Goal: Task Accomplishment & Management: Manage account settings

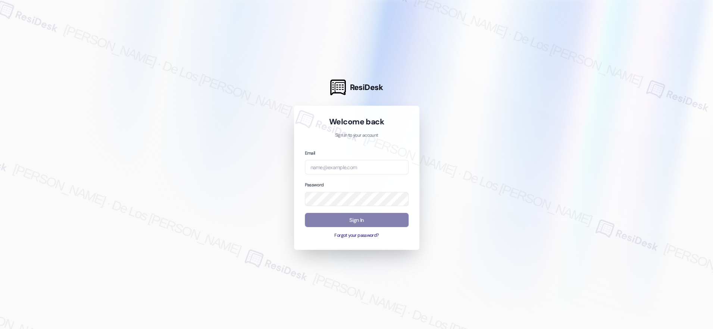
drag, startPoint x: 625, startPoint y: 79, endPoint x: 530, endPoint y: 106, distance: 98.1
click at [625, 79] on div at bounding box center [356, 164] width 713 height 329
click at [388, 174] on input "email" at bounding box center [357, 167] width 104 height 15
paste input "[EMAIL_ADDRESS][DOMAIN_NAME]"
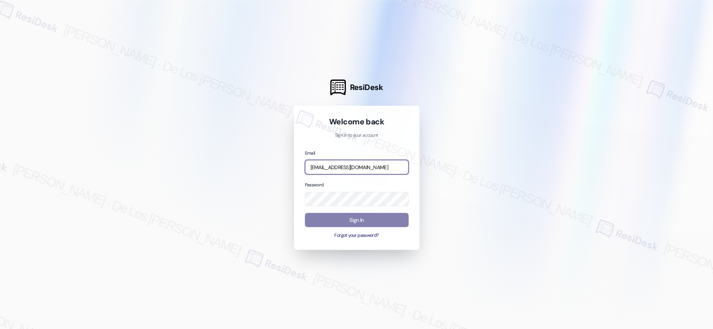
type input "[EMAIL_ADDRESS][DOMAIN_NAME]"
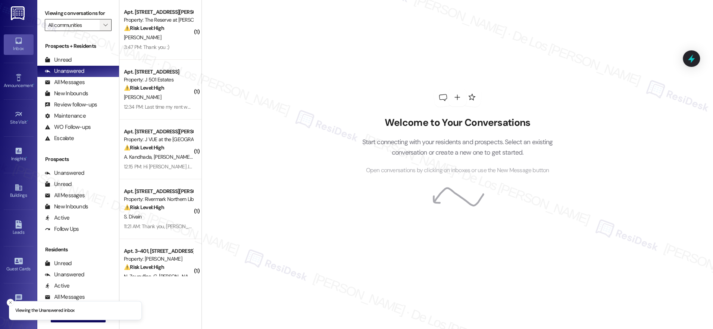
click at [100, 26] on button "" at bounding box center [106, 25] width 12 height 12
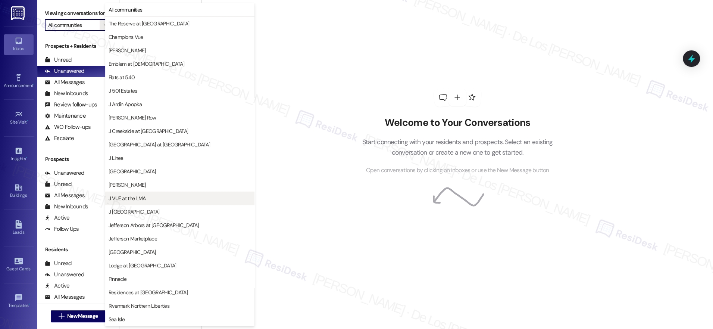
click at [166, 200] on span "J VUE at the LMA" at bounding box center [180, 197] width 142 height 7
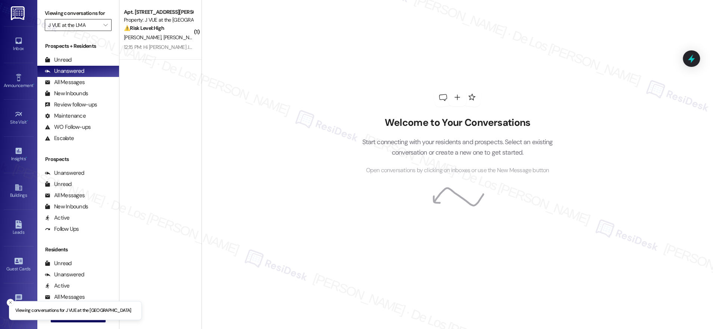
click at [72, 27] on input "J VUE at the LMA" at bounding box center [73, 25] width 51 height 12
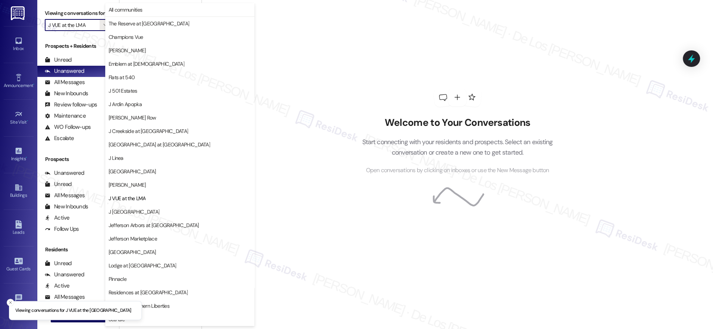
scroll to position [54, 0]
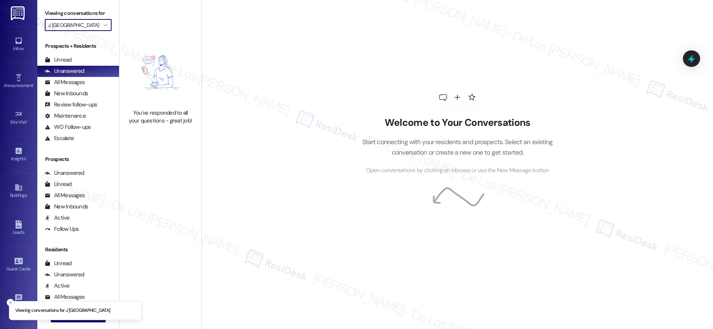
click at [72, 27] on input "J [GEOGRAPHIC_DATA]" at bounding box center [73, 25] width 51 height 12
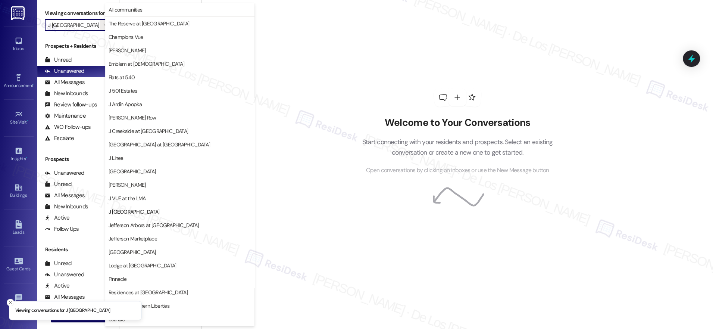
scroll to position [54, 0]
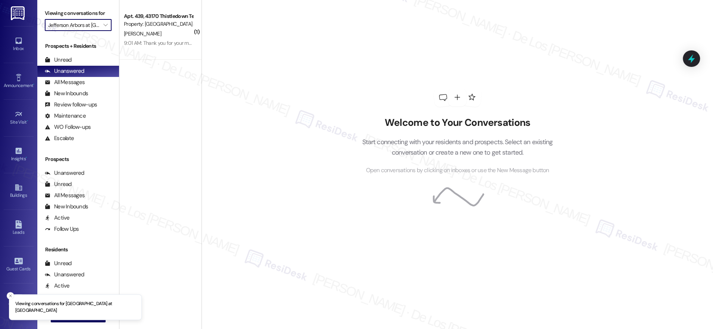
click at [73, 29] on input "Jefferson Arbors at [GEOGRAPHIC_DATA]" at bounding box center [73, 25] width 51 height 12
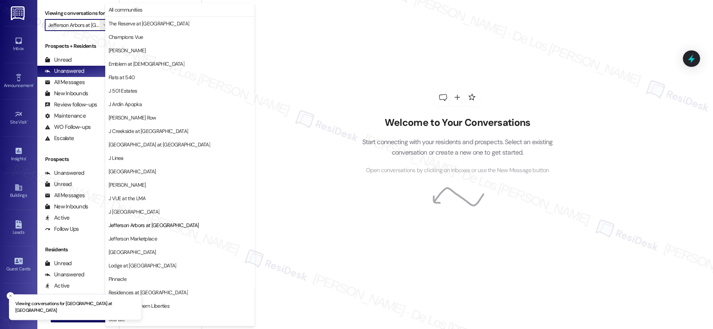
scroll to position [54, 0]
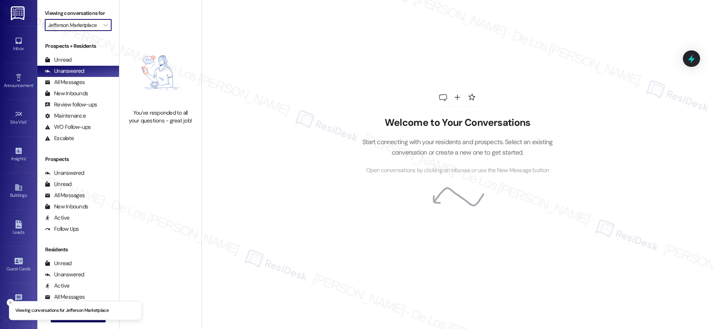
click at [73, 29] on input "Jefferson Marketplace" at bounding box center [73, 25] width 51 height 12
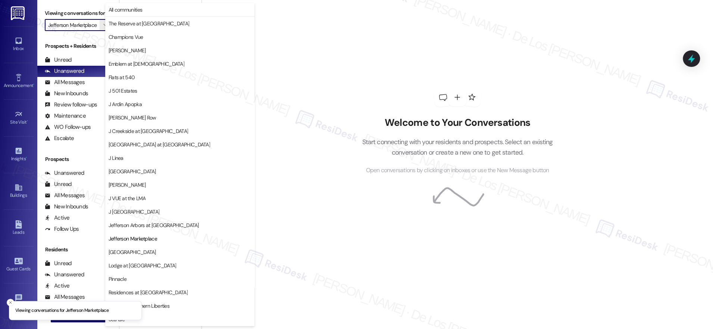
scroll to position [54, 0]
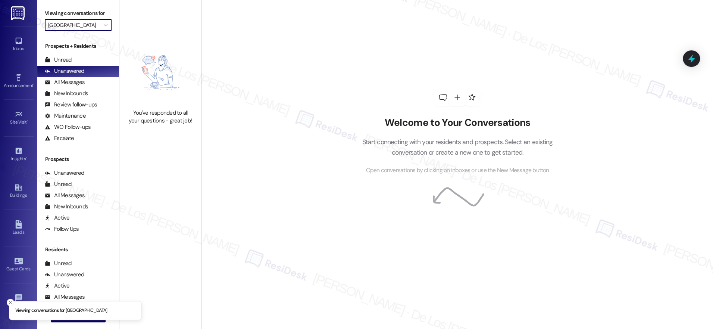
click at [73, 29] on input "[GEOGRAPHIC_DATA]" at bounding box center [73, 25] width 51 height 12
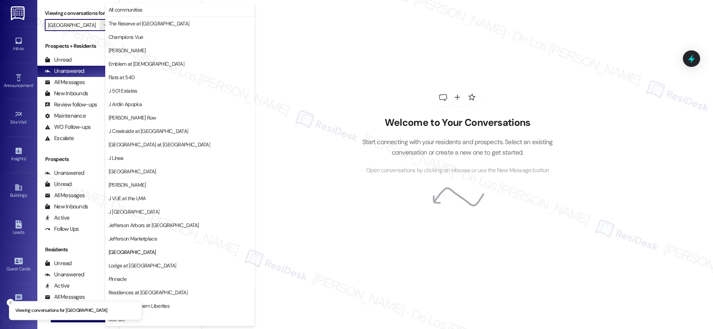
scroll to position [54, 0]
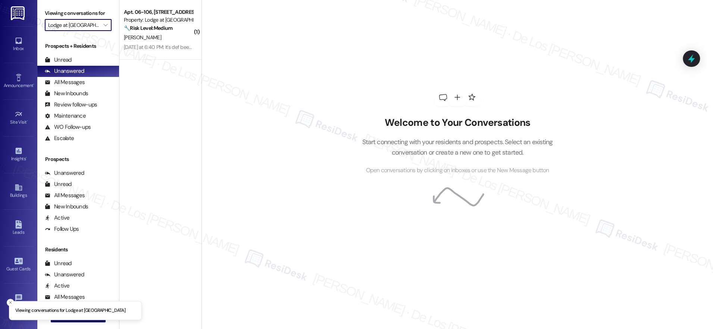
click at [73, 28] on input "Lodge at [GEOGRAPHIC_DATA]" at bounding box center [73, 25] width 51 height 12
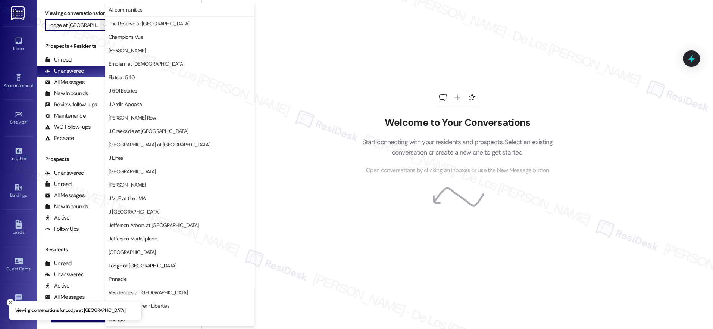
scroll to position [54, 0]
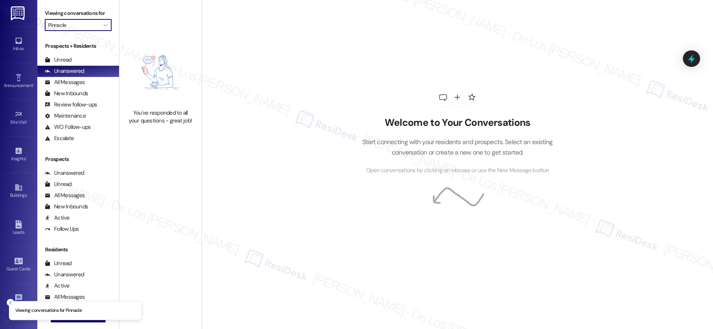
click at [69, 25] on input "Pinnacle" at bounding box center [73, 25] width 51 height 12
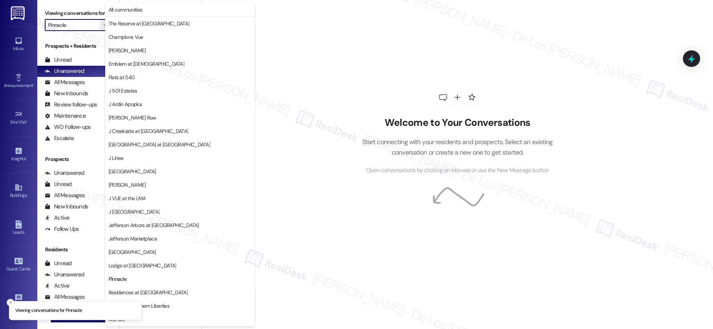
scroll to position [54, 0]
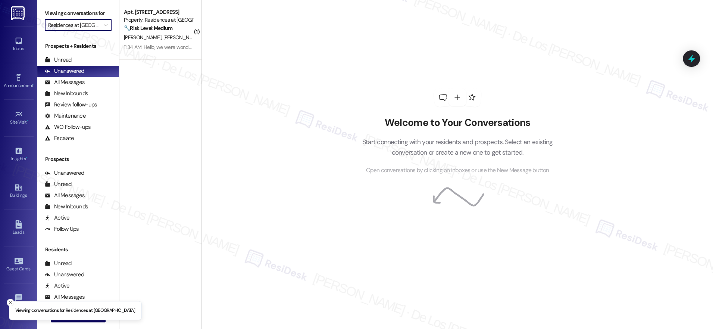
click at [69, 21] on input "Residences at [GEOGRAPHIC_DATA]" at bounding box center [73, 25] width 51 height 12
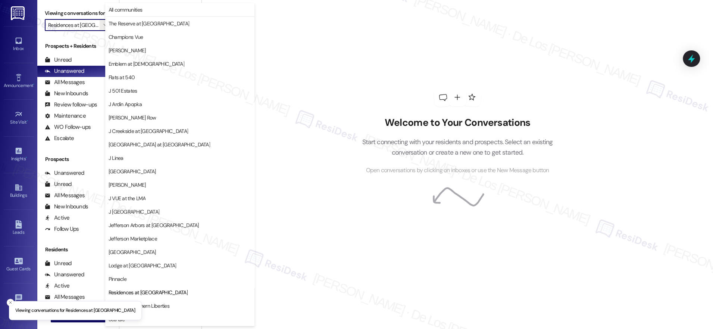
scroll to position [54, 0]
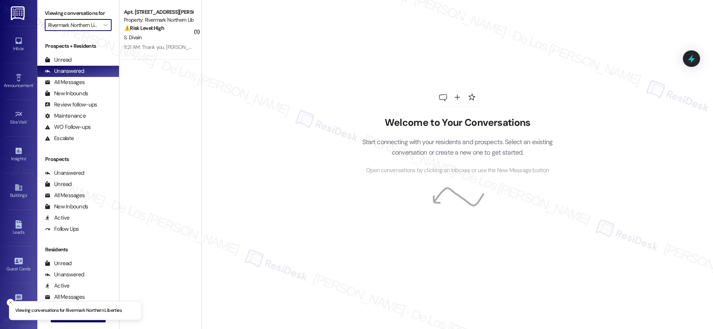
click at [70, 22] on input "Rivermark Northern Liberties" at bounding box center [73, 25] width 51 height 12
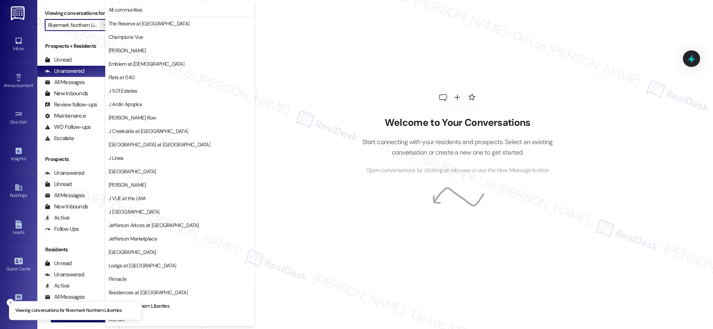
scroll to position [54, 0]
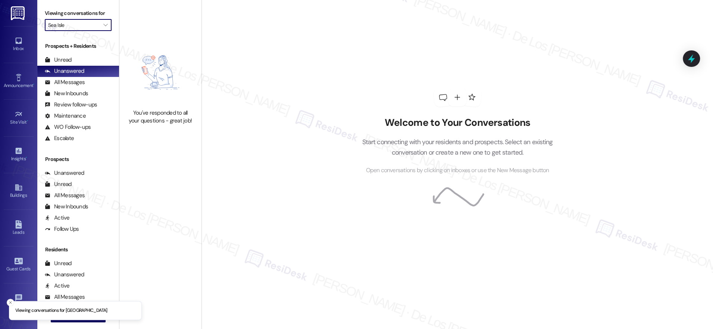
click at [65, 23] on input "Sea Isle" at bounding box center [73, 25] width 51 height 12
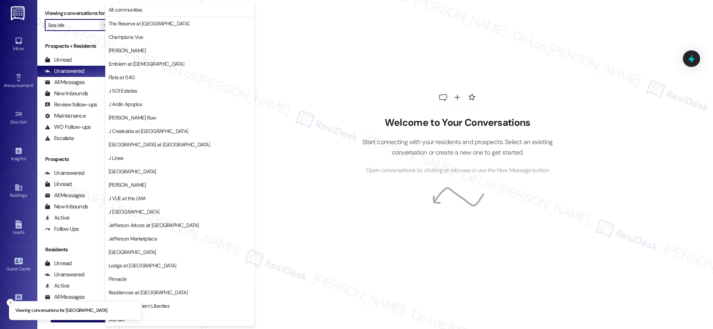
scroll to position [54, 0]
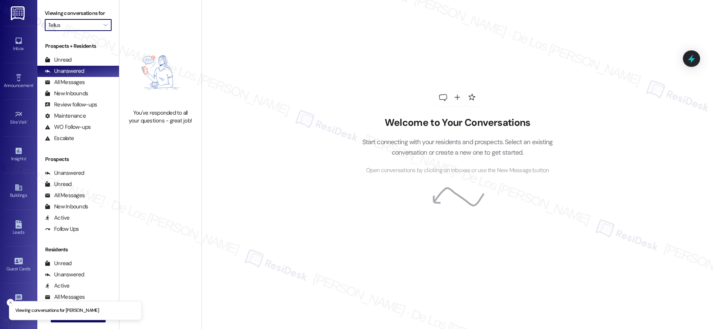
click at [62, 25] on input "Tellus" at bounding box center [73, 25] width 51 height 12
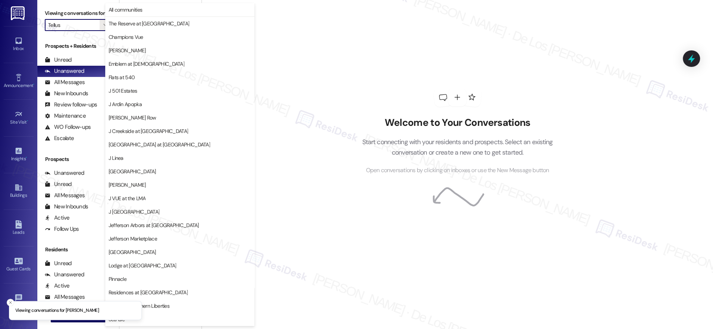
scroll to position [54, 0]
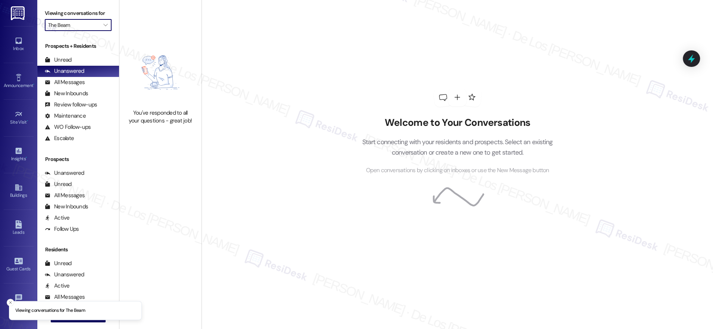
click at [57, 23] on input "The Beam" at bounding box center [73, 25] width 51 height 12
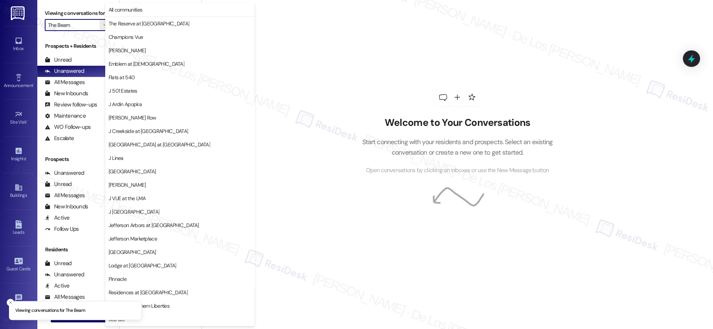
scroll to position [54, 0]
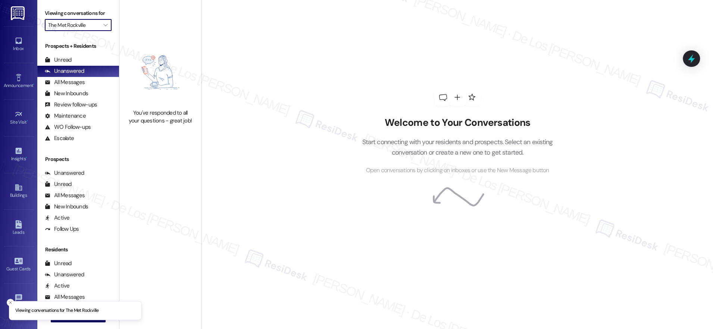
click at [59, 22] on input "The Met Rockville" at bounding box center [73, 25] width 51 height 12
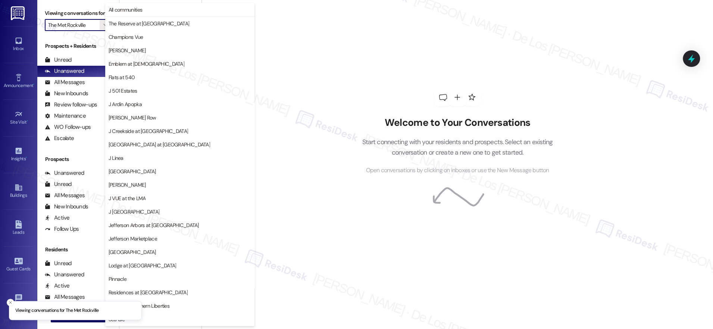
scroll to position [54, 0]
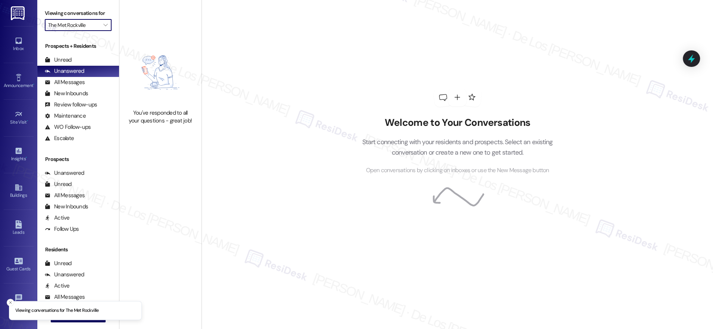
click at [66, 28] on input "The Met Rockville" at bounding box center [73, 25] width 51 height 12
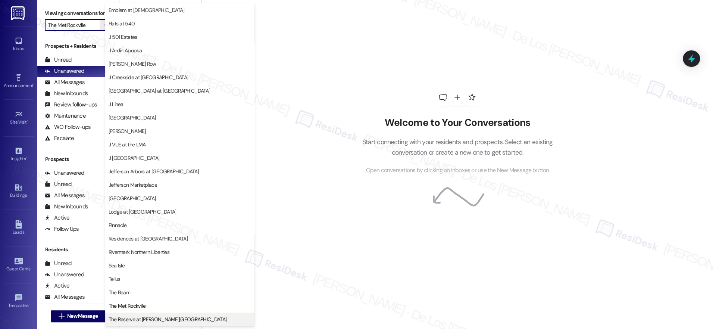
click at [160, 317] on span "The Reserve at [PERSON_NAME][GEOGRAPHIC_DATA]" at bounding box center [168, 318] width 118 height 7
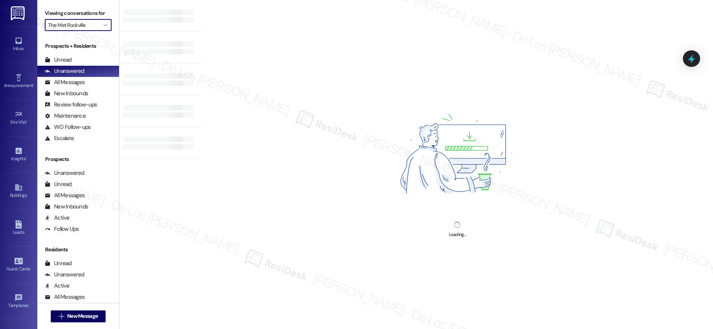
type input "The Reserve at [PERSON_NAME][GEOGRAPHIC_DATA]"
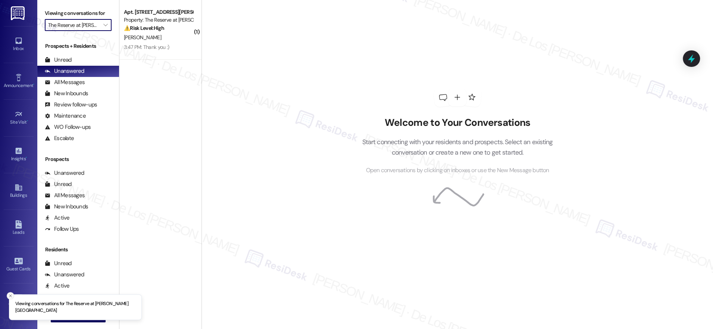
click at [10, 298] on icon "Close toast" at bounding box center [10, 295] width 4 height 4
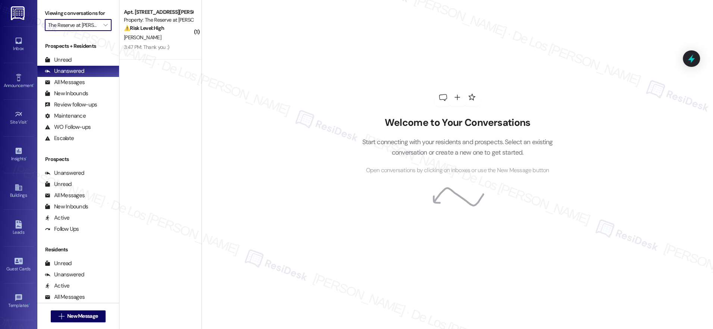
scroll to position [60, 0]
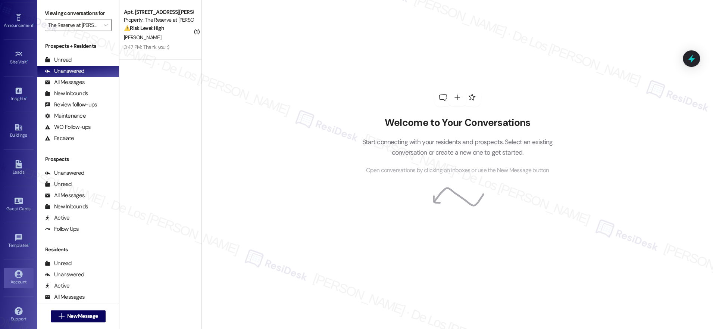
click at [20, 270] on icon at bounding box center [19, 274] width 8 height 8
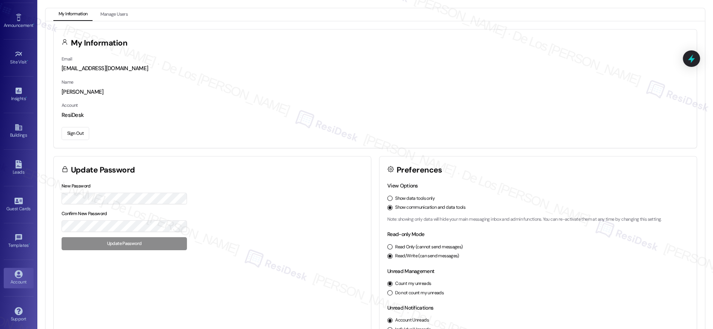
click at [76, 130] on button "Sign Out" at bounding box center [76, 133] width 28 height 13
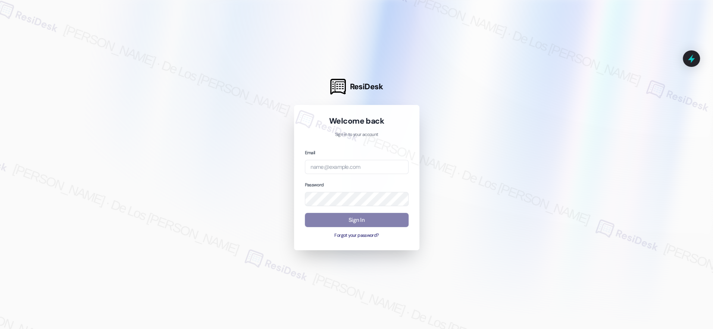
drag, startPoint x: 626, startPoint y: 72, endPoint x: 509, endPoint y: 132, distance: 131.9
click at [626, 72] on div at bounding box center [356, 164] width 713 height 329
drag, startPoint x: 387, startPoint y: 176, endPoint x: 382, endPoint y: 167, distance: 10.0
click at [386, 176] on div "Email Password Sign In Forgot your password?" at bounding box center [357, 193] width 104 height 91
click at [383, 167] on input "email" at bounding box center [357, 167] width 104 height 15
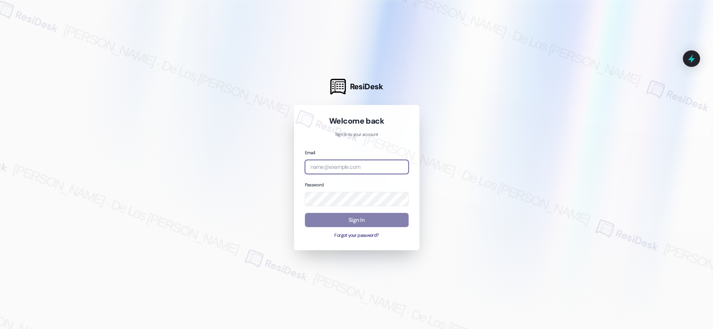
paste input "[EMAIL_ADDRESS][DOMAIN_NAME]"
type input "[EMAIL_ADDRESS][DOMAIN_NAME]"
